Goal: Find specific page/section: Find specific page/section

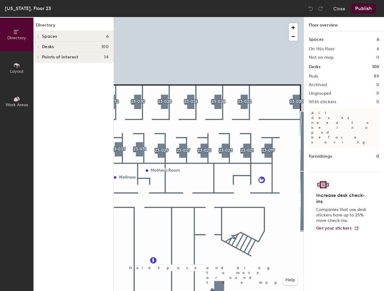
click at [76, 38] on h4 "Spaces 6" at bounding box center [75, 36] width 67 height 5
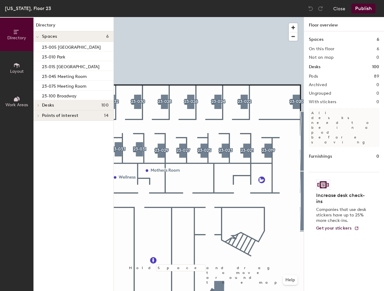
click at [333, 11] on div "Close Publish" at bounding box center [342, 9] width 73 height 10
click at [343, 7] on button "Close" at bounding box center [340, 9] width 12 height 10
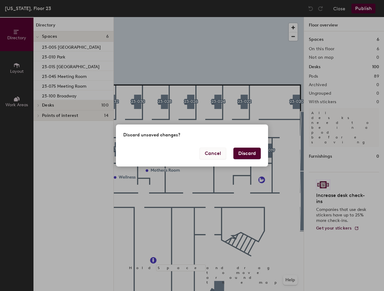
click at [224, 153] on button "Cancel" at bounding box center [213, 154] width 27 height 12
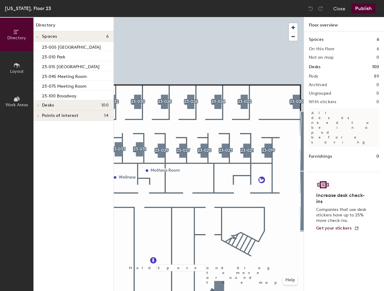
click at [226, 17] on div at bounding box center [209, 17] width 190 height 0
click at [343, 6] on button "Close" at bounding box center [340, 9] width 12 height 10
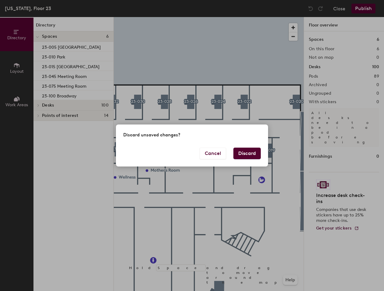
click at [246, 151] on button "Discard" at bounding box center [247, 154] width 27 height 12
